Goal: Consume media (video, audio): Consume media (video, audio)

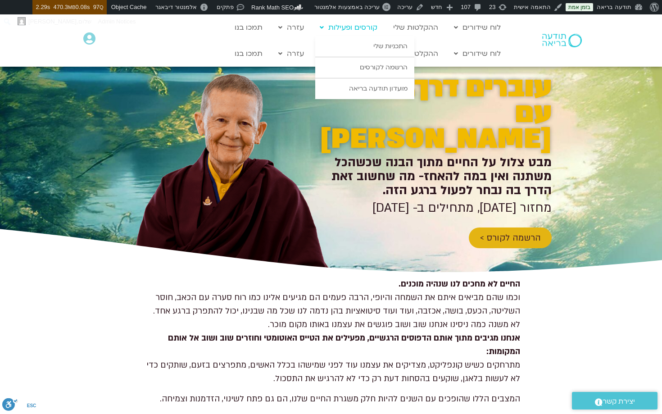
click at [374, 30] on link "קורסים ופעילות" at bounding box center [348, 27] width 67 height 17
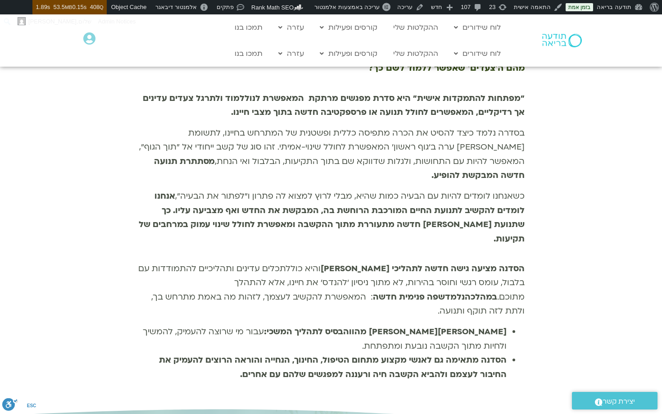
scroll to position [896, 0]
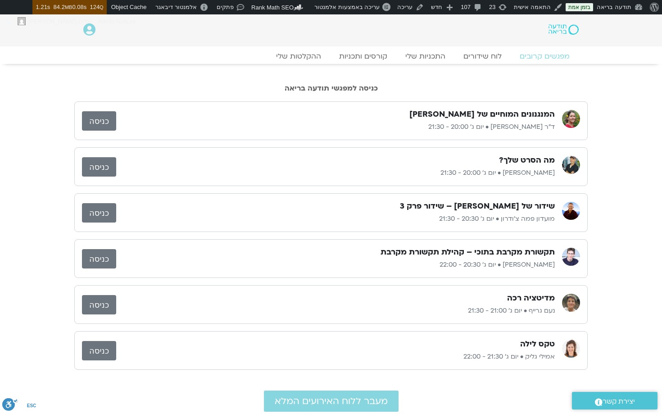
click at [518, 315] on p "נעם גרייף • יום ג׳ 21:00 - 21:30" at bounding box center [335, 310] width 439 height 11
click at [107, 351] on link "כניסה" at bounding box center [99, 350] width 34 height 19
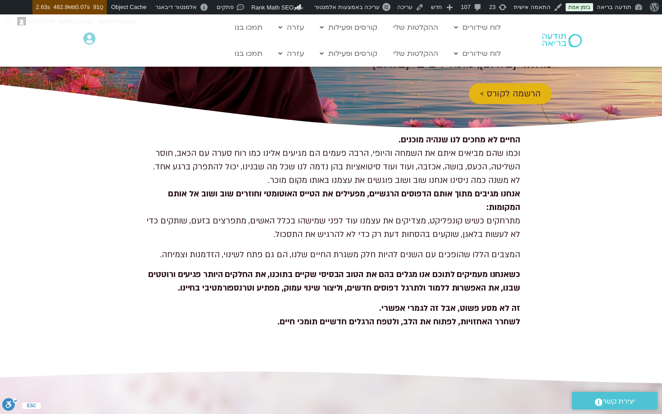
scroll to position [228, 0]
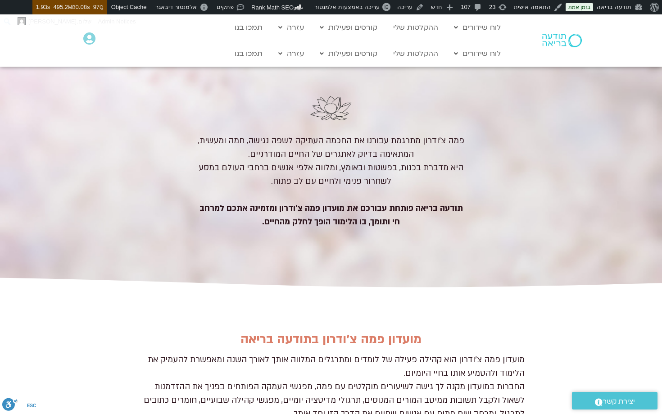
scroll to position [475, 0]
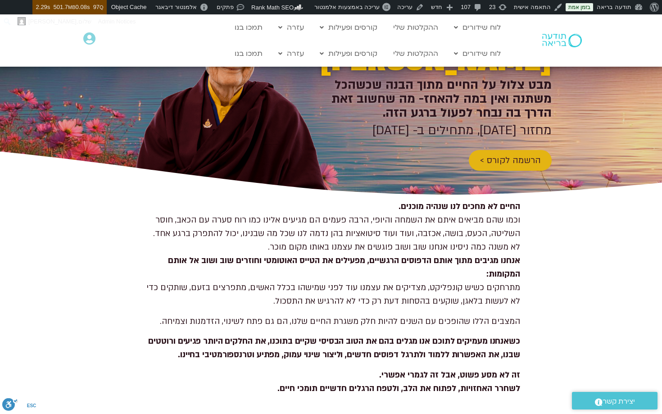
scroll to position [78, 0]
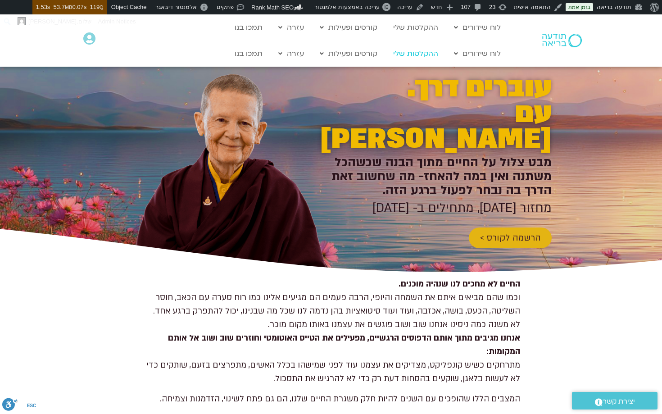
click at [413, 53] on link "ההקלטות שלי" at bounding box center [416, 53] width 54 height 17
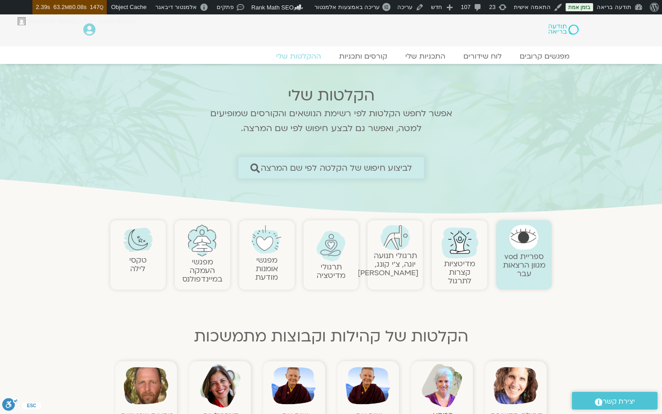
click at [368, 168] on span "לביצוע חיפוש של הקלטה לפי שם המרצה" at bounding box center [336, 167] width 152 height 9
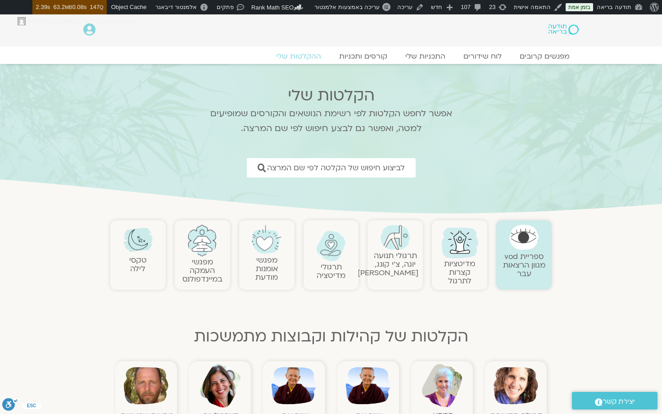
click at [451, 251] on img at bounding box center [459, 241] width 43 height 43
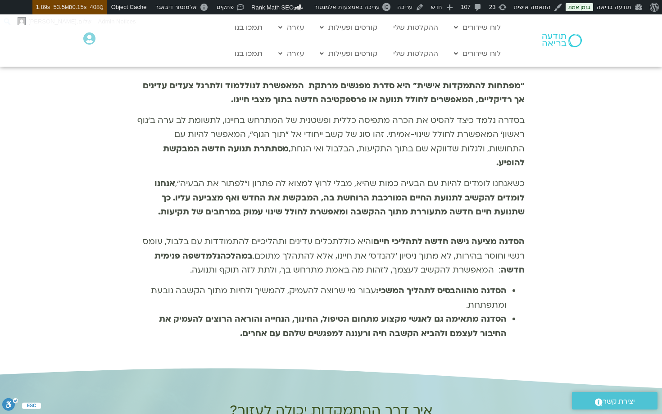
scroll to position [896, 0]
click at [562, 41] on img at bounding box center [563, 41] width 40 height 14
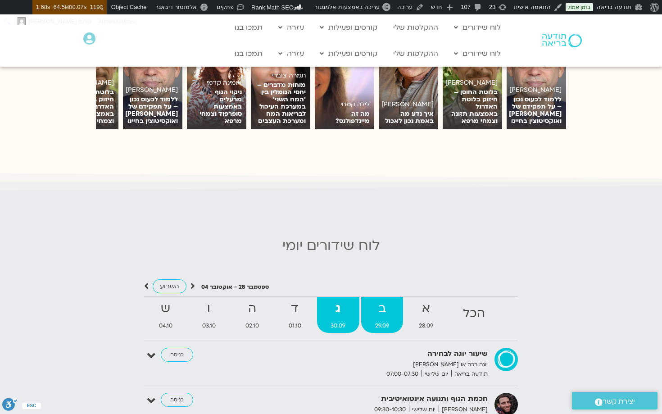
click at [378, 324] on span "29.09" at bounding box center [382, 325] width 42 height 9
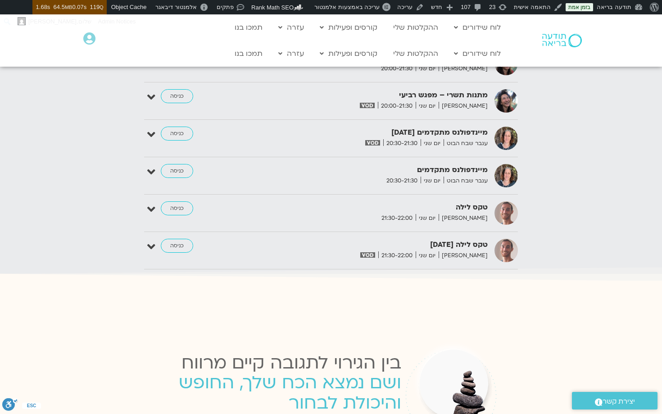
scroll to position [1643, 0]
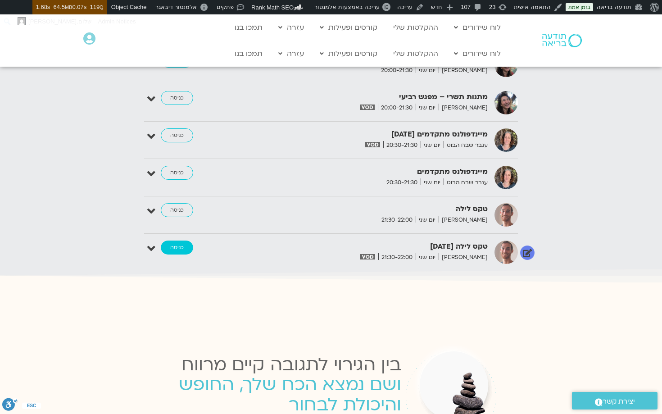
click at [182, 241] on link "כניסה" at bounding box center [177, 248] width 32 height 14
